Goal: Task Accomplishment & Management: Manage account settings

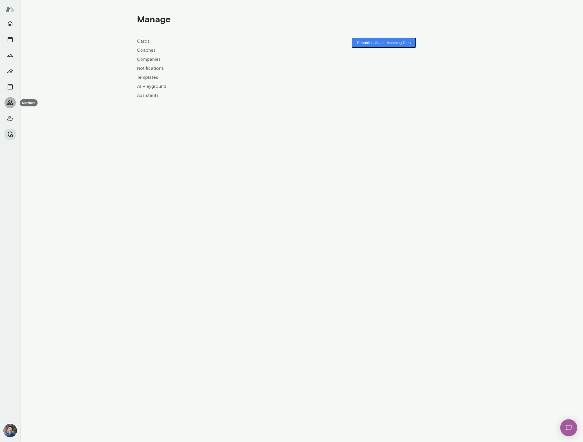
drag, startPoint x: 12, startPoint y: 101, endPoint x: 71, endPoint y: 88, distance: 60.9
click at [12, 101] on icon "Members" at bounding box center [10, 102] width 6 height 5
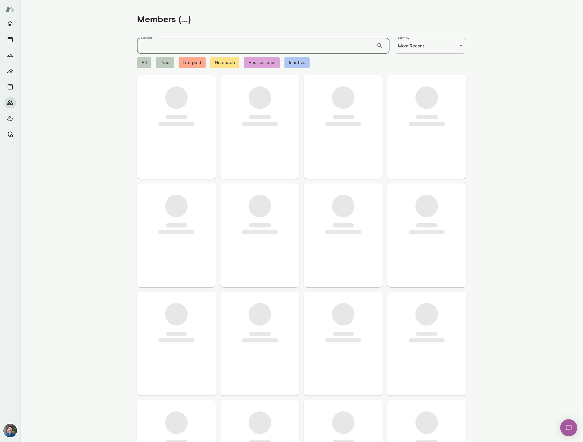
click at [179, 46] on input "Search..." at bounding box center [257, 46] width 240 height 16
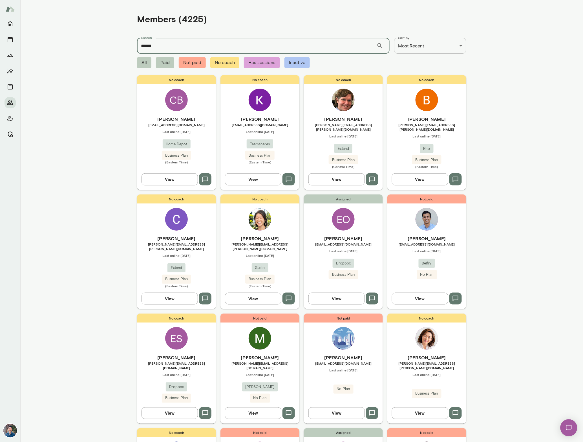
type input "******"
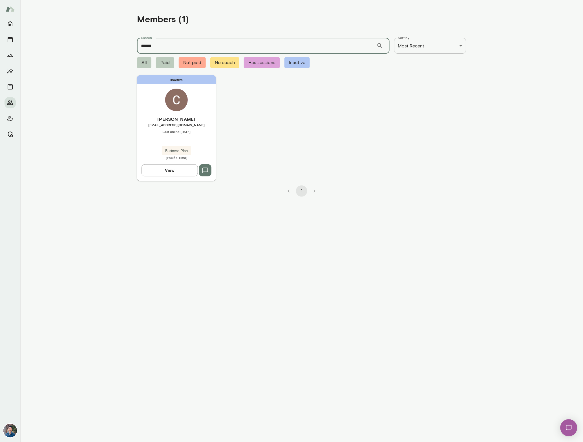
click at [210, 107] on div "Inactive Christine Hynson chynson@influxdata.com Last online August 5 Business …" at bounding box center [176, 128] width 79 height 106
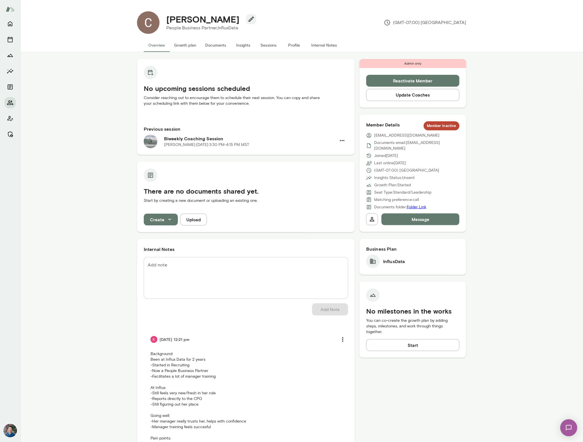
click at [265, 45] on button "Sessions" at bounding box center [268, 45] width 25 height 14
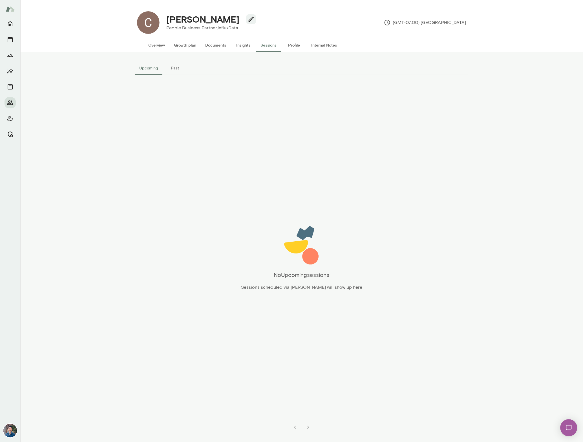
click at [179, 69] on button "Past" at bounding box center [175, 68] width 25 height 14
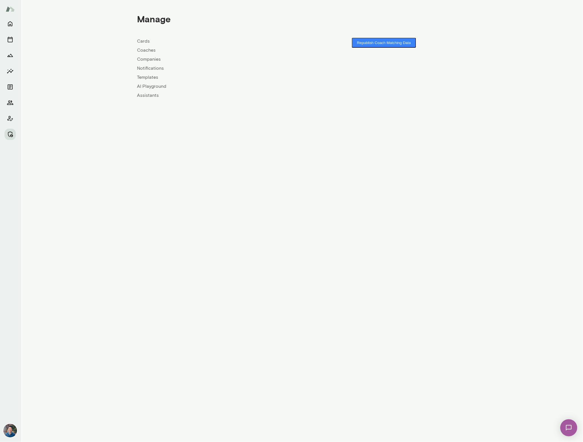
click at [151, 50] on link "Coaches" at bounding box center [219, 50] width 165 height 7
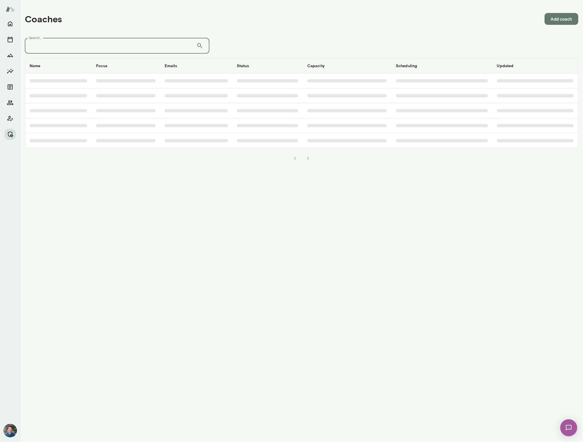
click at [102, 49] on input "Search..." at bounding box center [111, 46] width 172 height 16
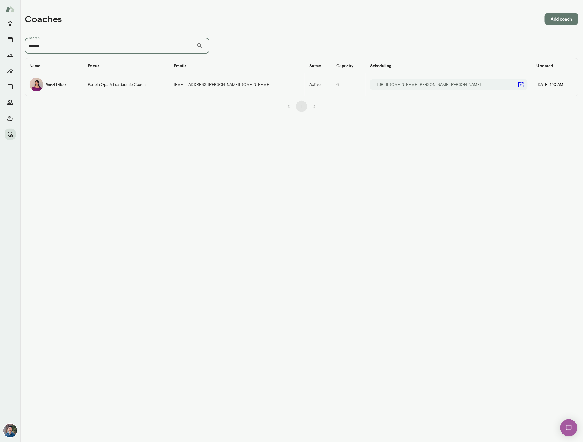
type input "******"
click at [64, 84] on h6 "Rand Irikat" at bounding box center [55, 85] width 21 height 6
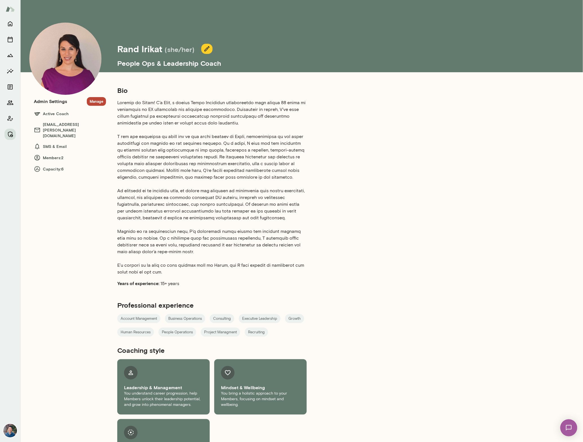
click at [91, 100] on button "Manage" at bounding box center [96, 101] width 19 height 9
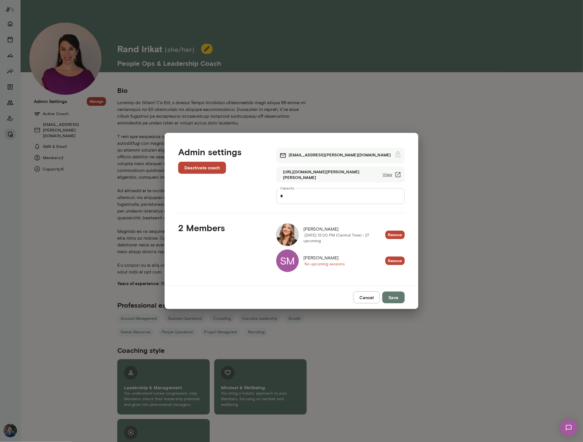
drag, startPoint x: 313, startPoint y: 260, endPoint x: 309, endPoint y: 260, distance: 4.2
click at [313, 260] on span "Sarah Messing" at bounding box center [324, 257] width 41 height 7
click at [296, 260] on div "SM" at bounding box center [287, 260] width 23 height 23
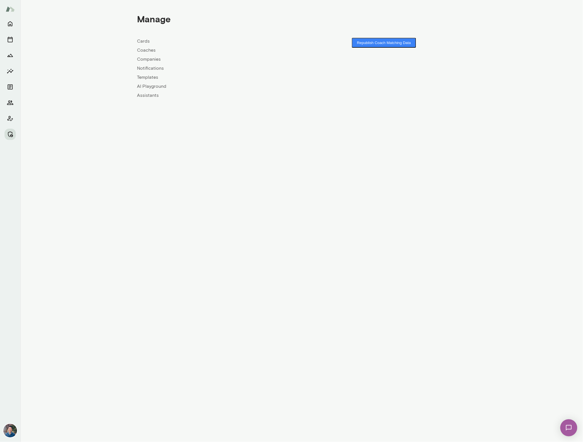
click at [150, 52] on link "Coaches" at bounding box center [219, 50] width 165 height 7
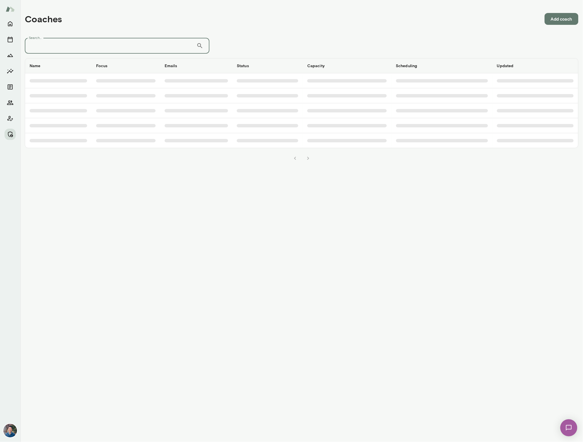
click at [110, 44] on input "Search..." at bounding box center [111, 46] width 172 height 16
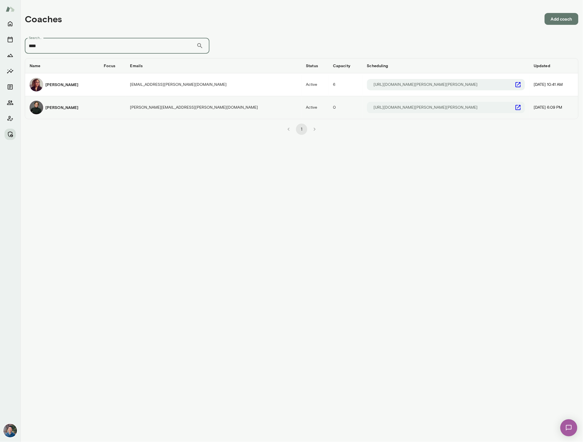
type input "****"
click at [62, 109] on div "Tara" at bounding box center [62, 108] width 65 height 14
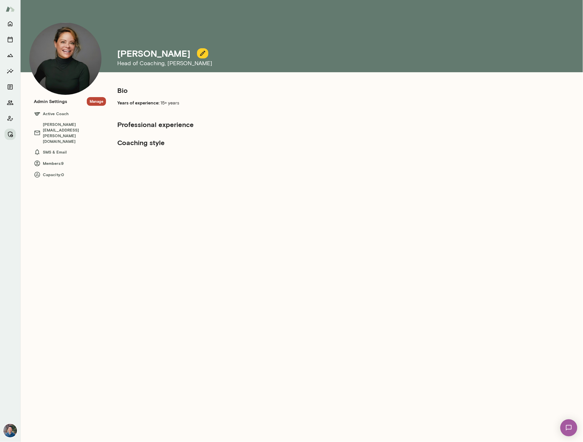
click at [98, 102] on button "Manage" at bounding box center [96, 101] width 19 height 9
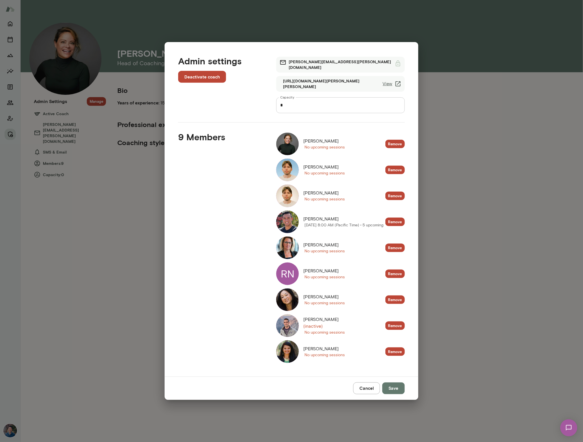
click at [458, 88] on div "Admin settings Deactivate coach tara@mento.co https://cal.mento.co/tara-padua V…" at bounding box center [291, 221] width 583 height 442
click at [357, 387] on button "Cancel" at bounding box center [367, 388] width 27 height 12
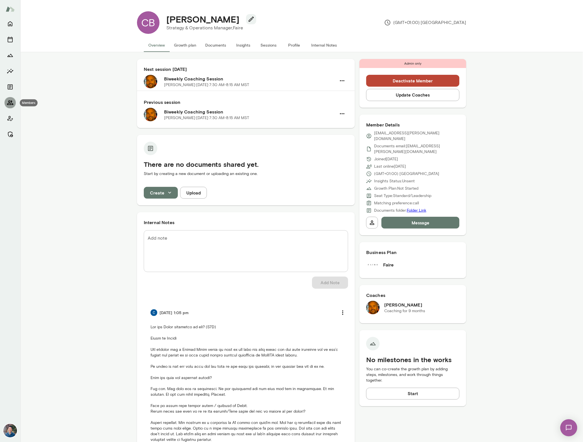
drag, startPoint x: 10, startPoint y: 102, endPoint x: 14, endPoint y: 101, distance: 4.6
click at [10, 102] on icon "Members" at bounding box center [10, 102] width 6 height 5
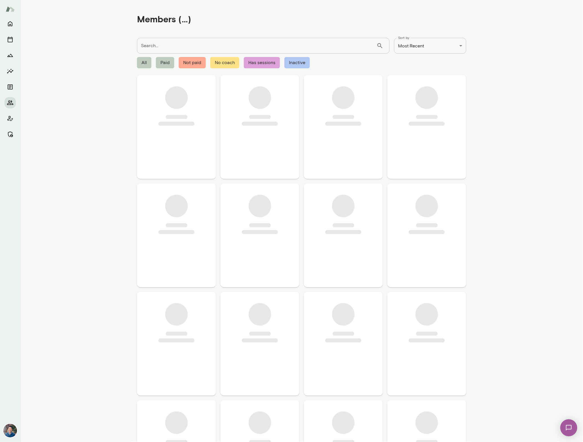
click at [178, 46] on input "Search..." at bounding box center [257, 46] width 240 height 16
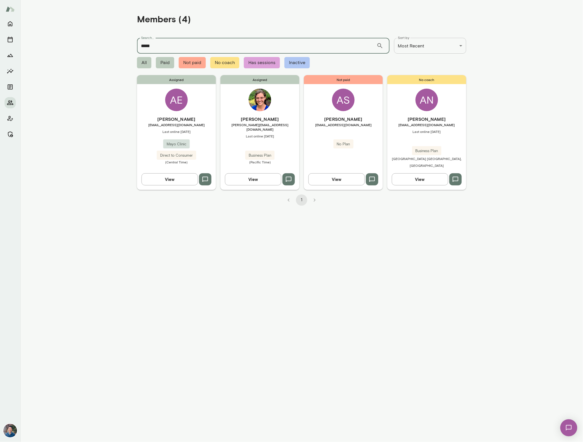
type input "*****"
click at [260, 134] on span "Last online [DATE]" at bounding box center [260, 136] width 79 height 5
